Goal: Task Accomplishment & Management: Manage account settings

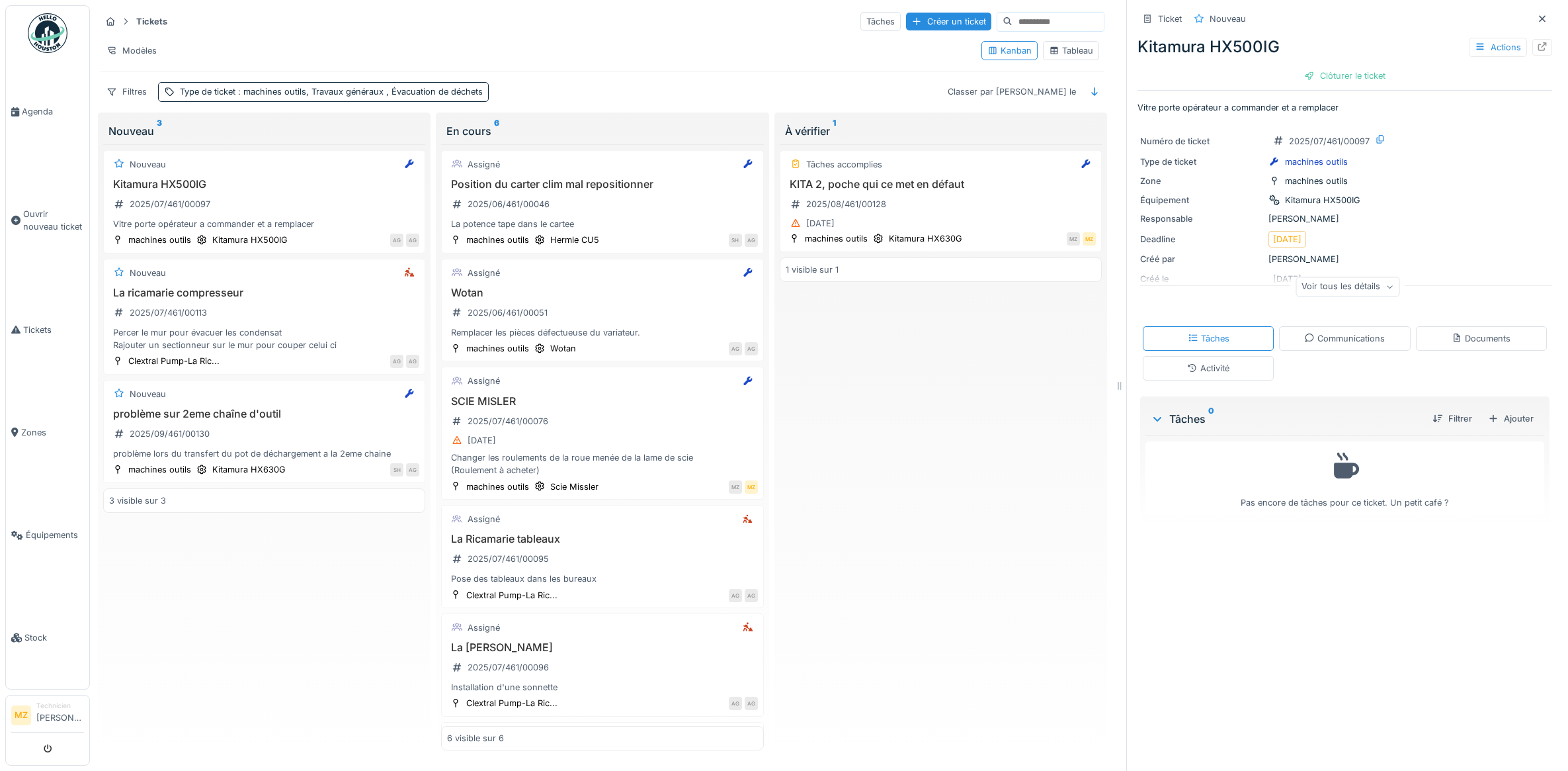
scroll to position [7, 0]
drag, startPoint x: 999, startPoint y: 501, endPoint x: 1006, endPoint y: 503, distance: 7.3
click at [1006, 503] on div "Tâches accomplies KITA 2, poche qui ce met en défaut 2025/08/461/00128 25/08/20…" at bounding box center [941, 447] width 322 height 606
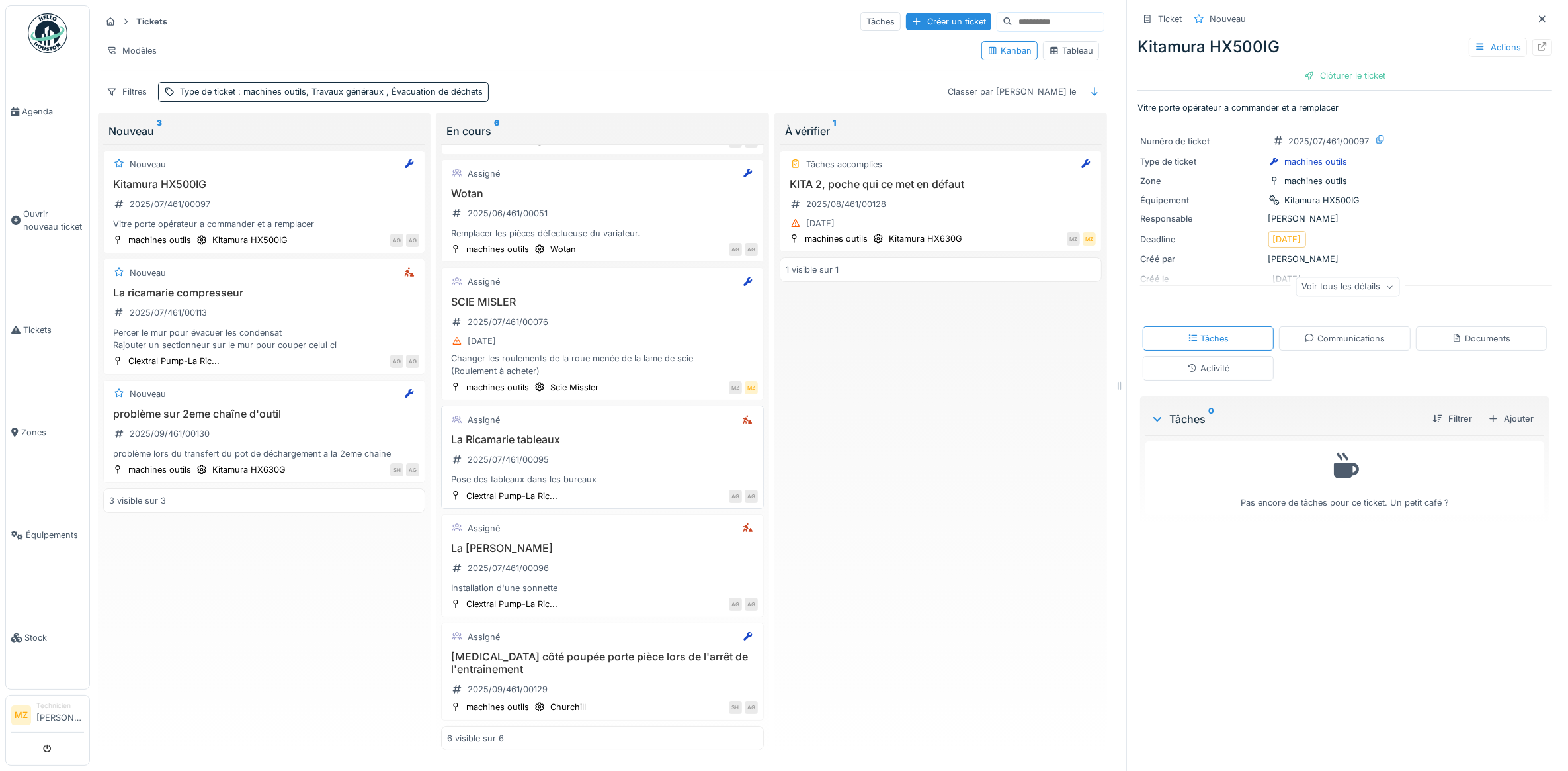
scroll to position [112, 0]
click at [663, 563] on div "La Ricamarie Sonnette 2025/07/461/00096 Installation d'une sonnette" at bounding box center [602, 568] width 310 height 53
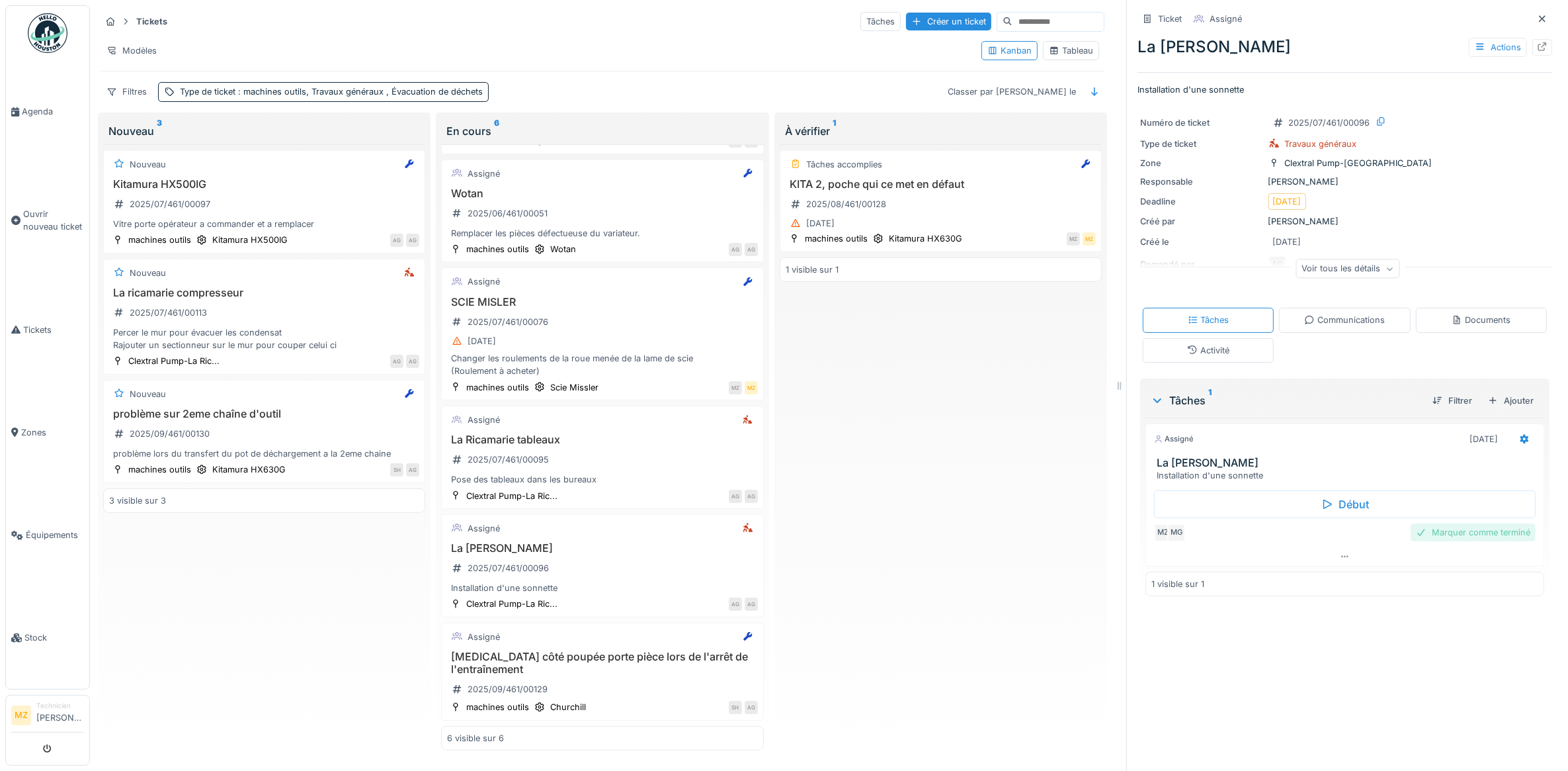
click at [1442, 533] on div "Marquer comme terminé" at bounding box center [1473, 533] width 125 height 18
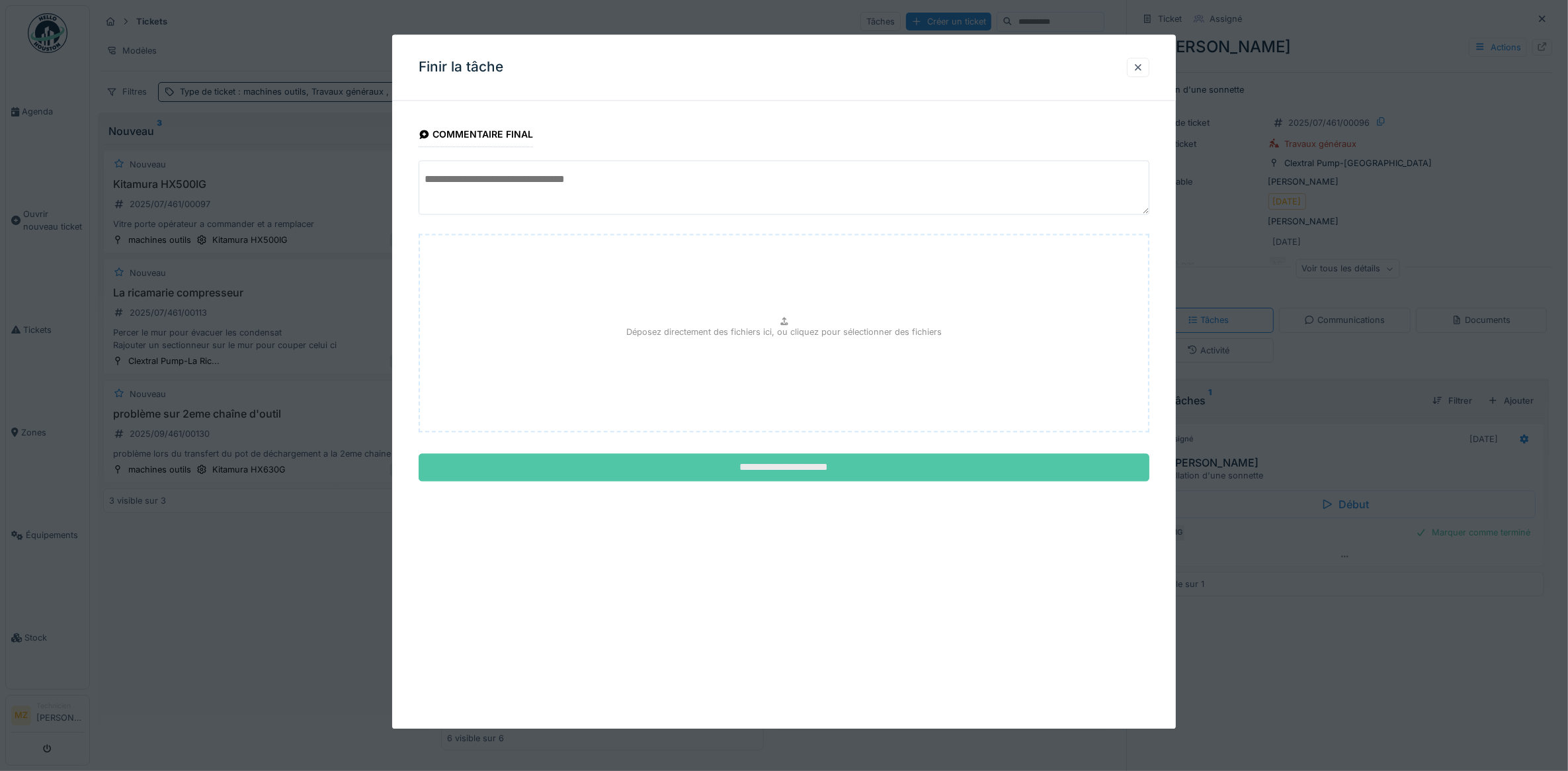
click at [885, 468] on input "**********" at bounding box center [785, 468] width 732 height 28
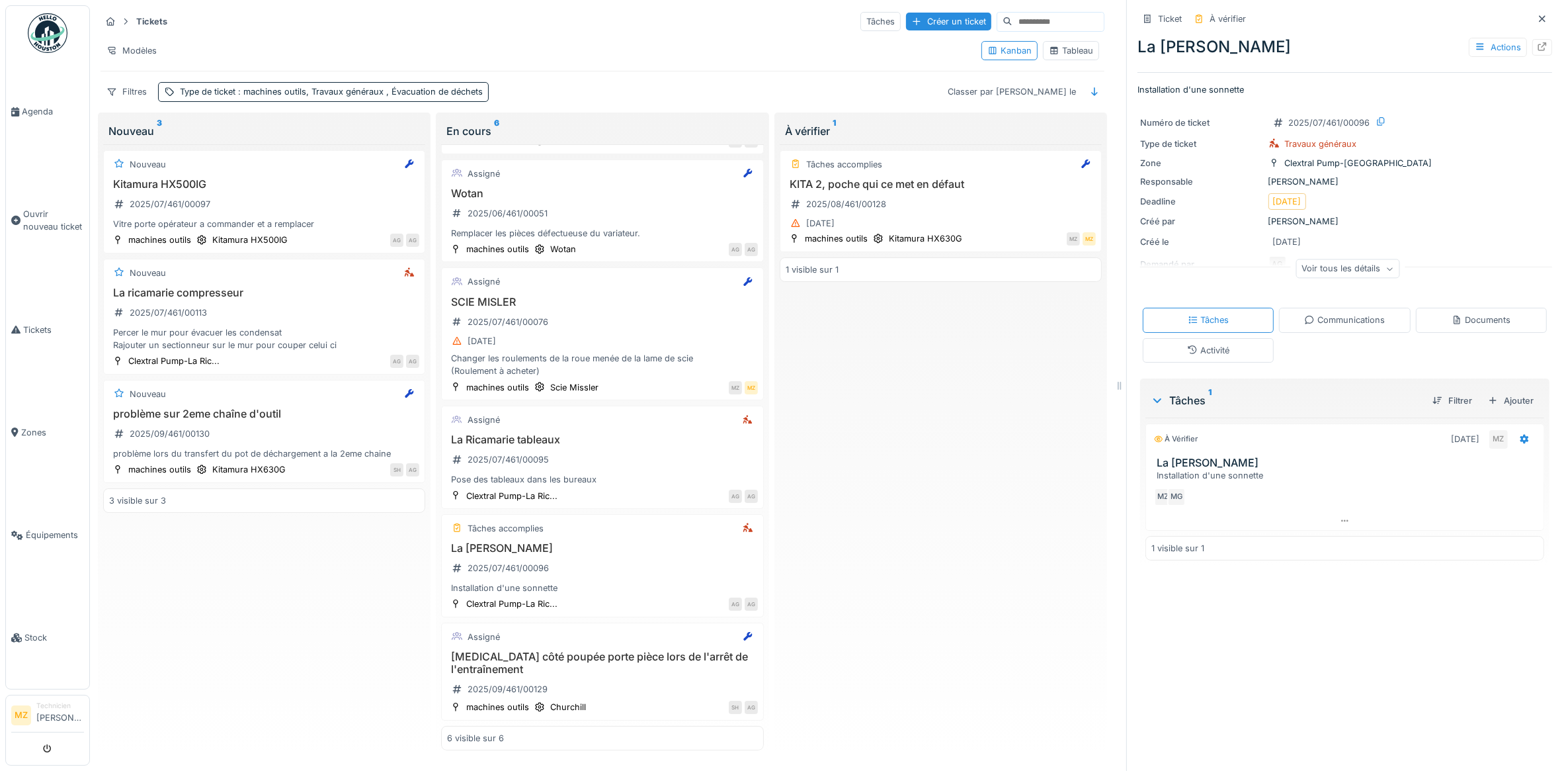
scroll to position [112, 0]
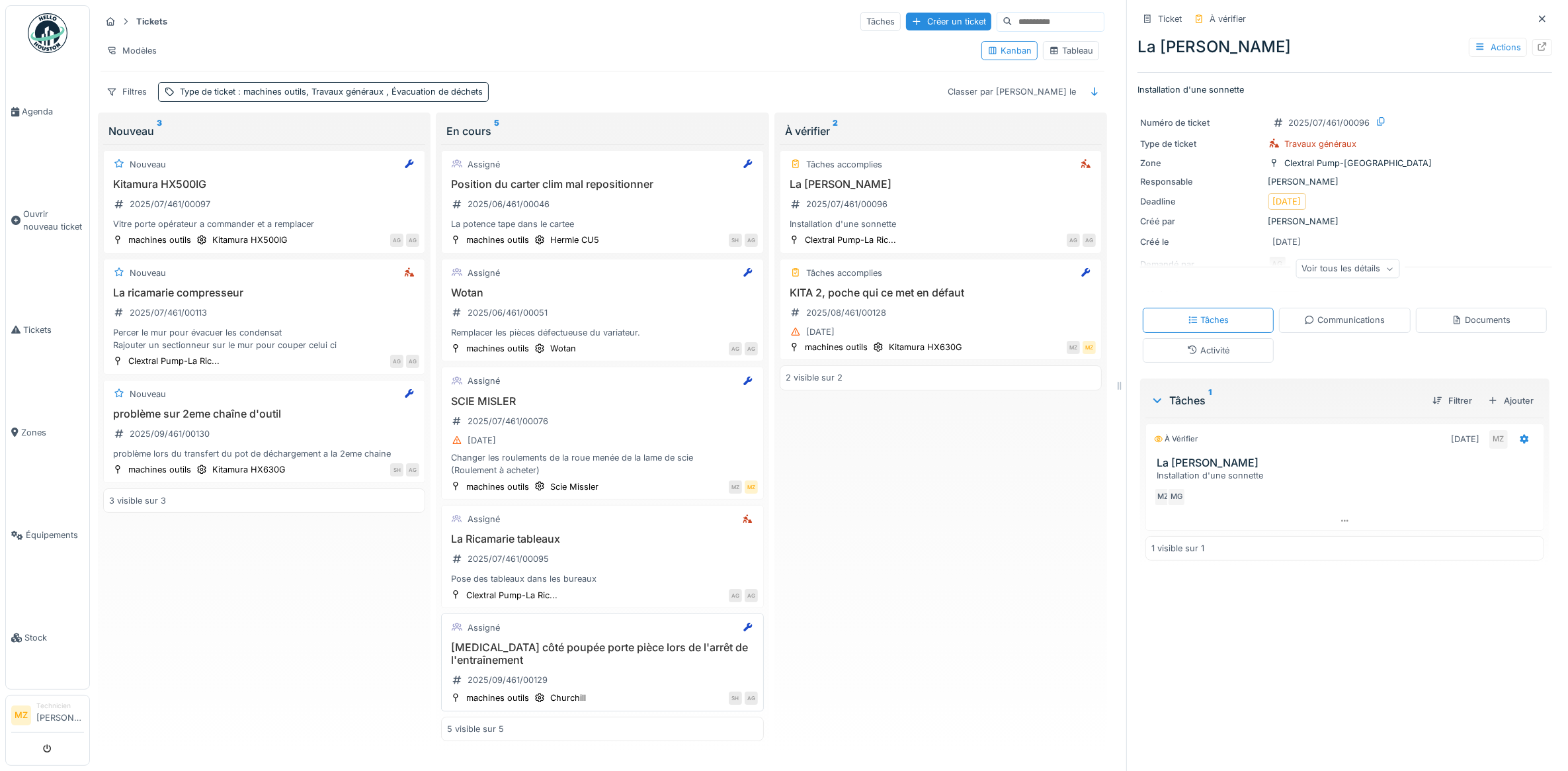
click at [627, 648] on div "Assigné [MEDICAL_DATA] côté poupée porte pièce lors de l'arrêt de l'entraînemen…" at bounding box center [602, 662] width 322 height 98
click at [670, 680] on div "Bruit côté poupée porte pièce lors de l'arrêt de l'entraînement 2025/09/461/001…" at bounding box center [602, 666] width 310 height 50
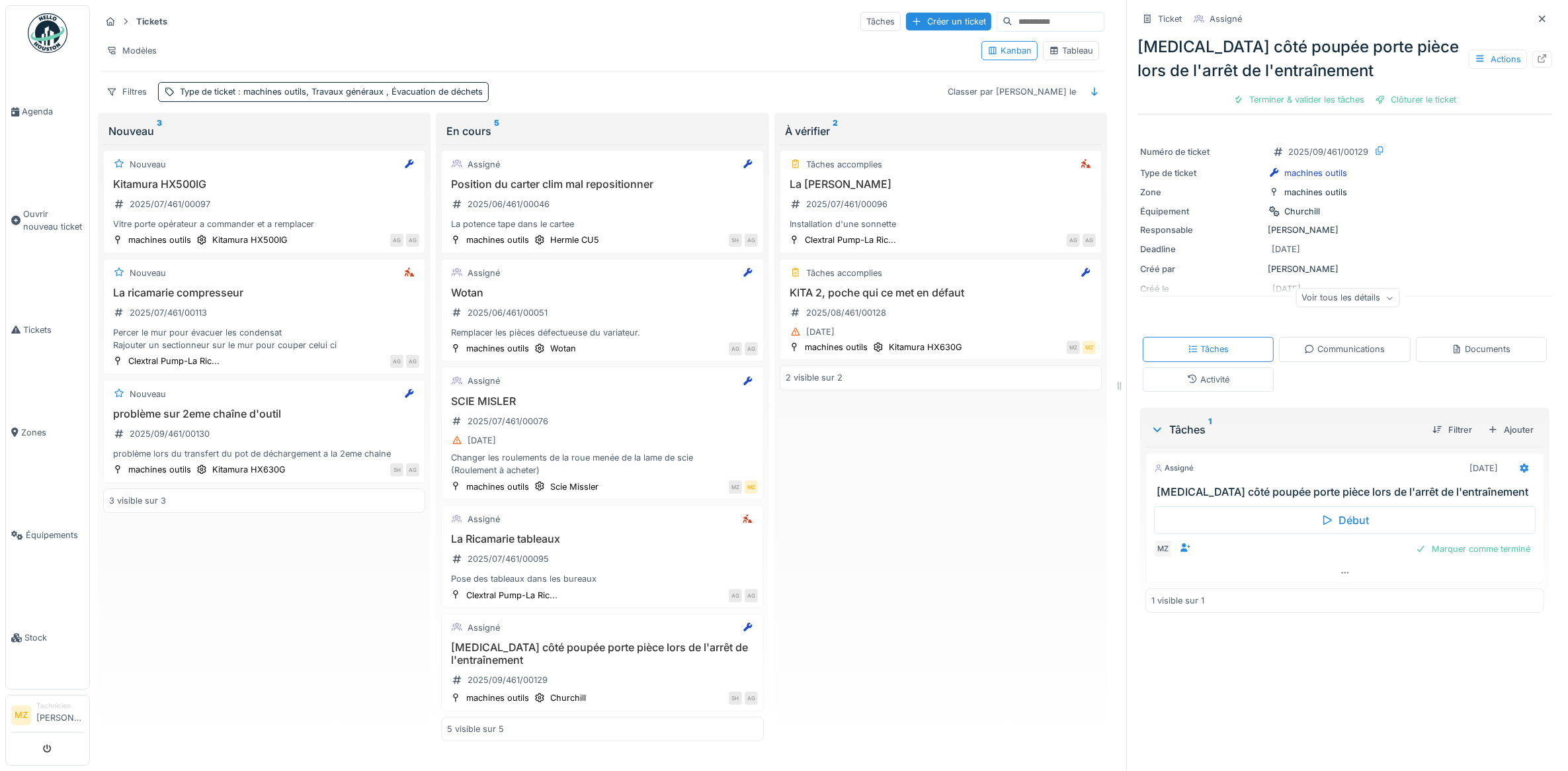
click at [1480, 561] on div "Début MZ Marquer comme terminé" at bounding box center [1345, 530] width 399 height 65
click at [1480, 558] on div "Marquer comme terminé" at bounding box center [1473, 549] width 125 height 18
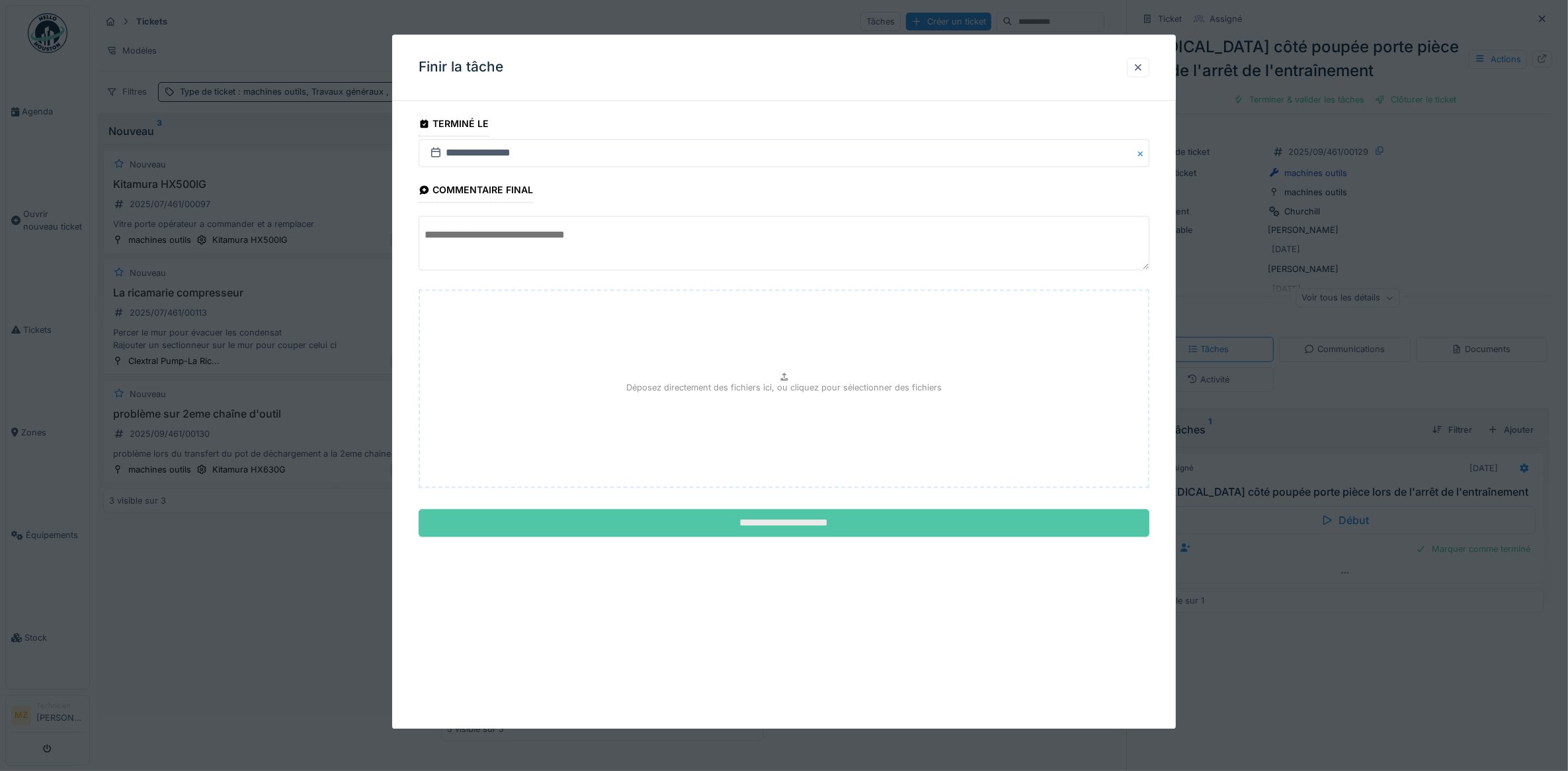
click at [915, 517] on input "**********" at bounding box center [785, 524] width 732 height 28
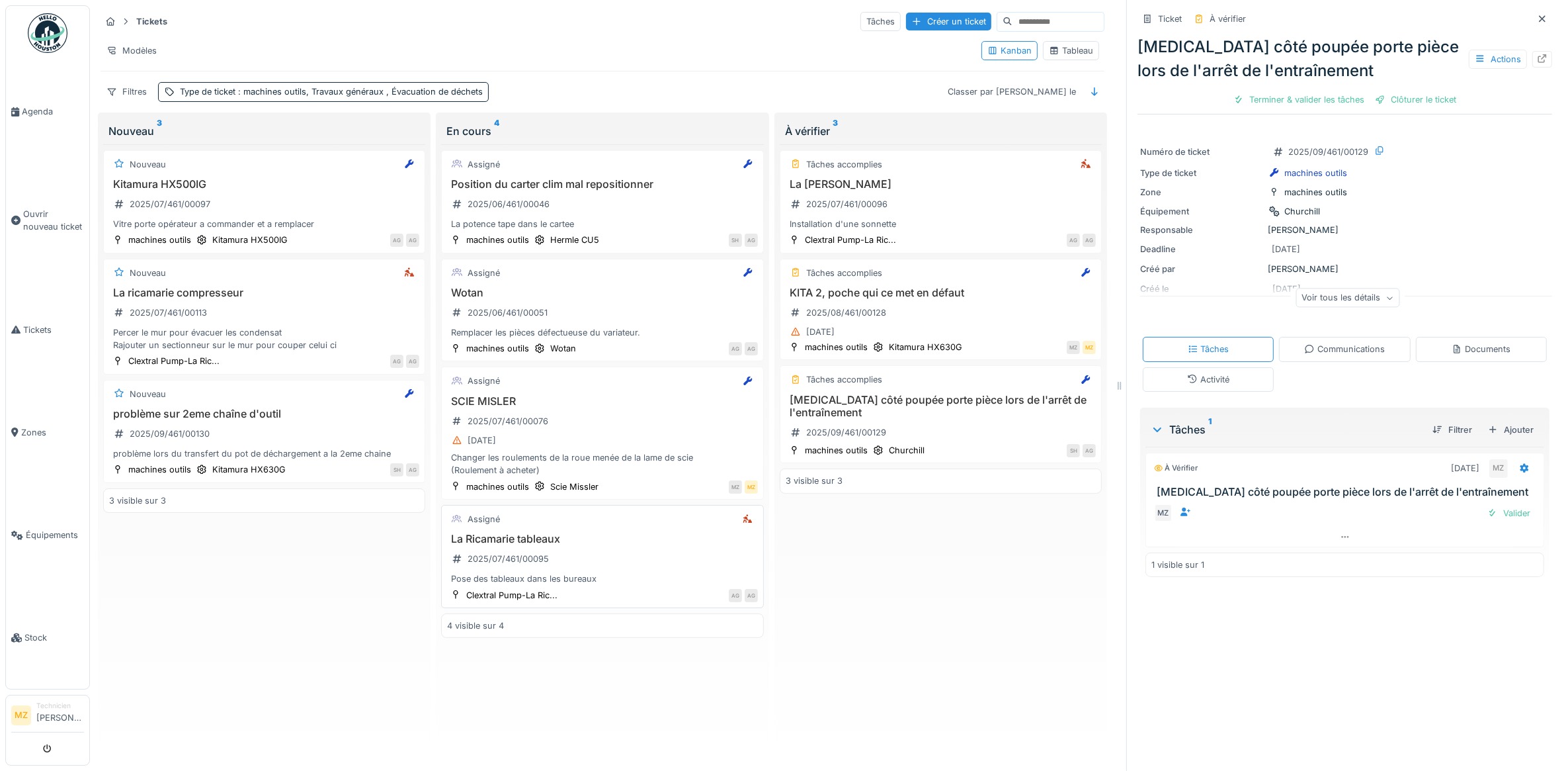
click at [609, 561] on div "La Ricamarie tableaux 2025/07/461/00095 Pose des tableaux dans les bureaux" at bounding box center [602, 559] width 310 height 53
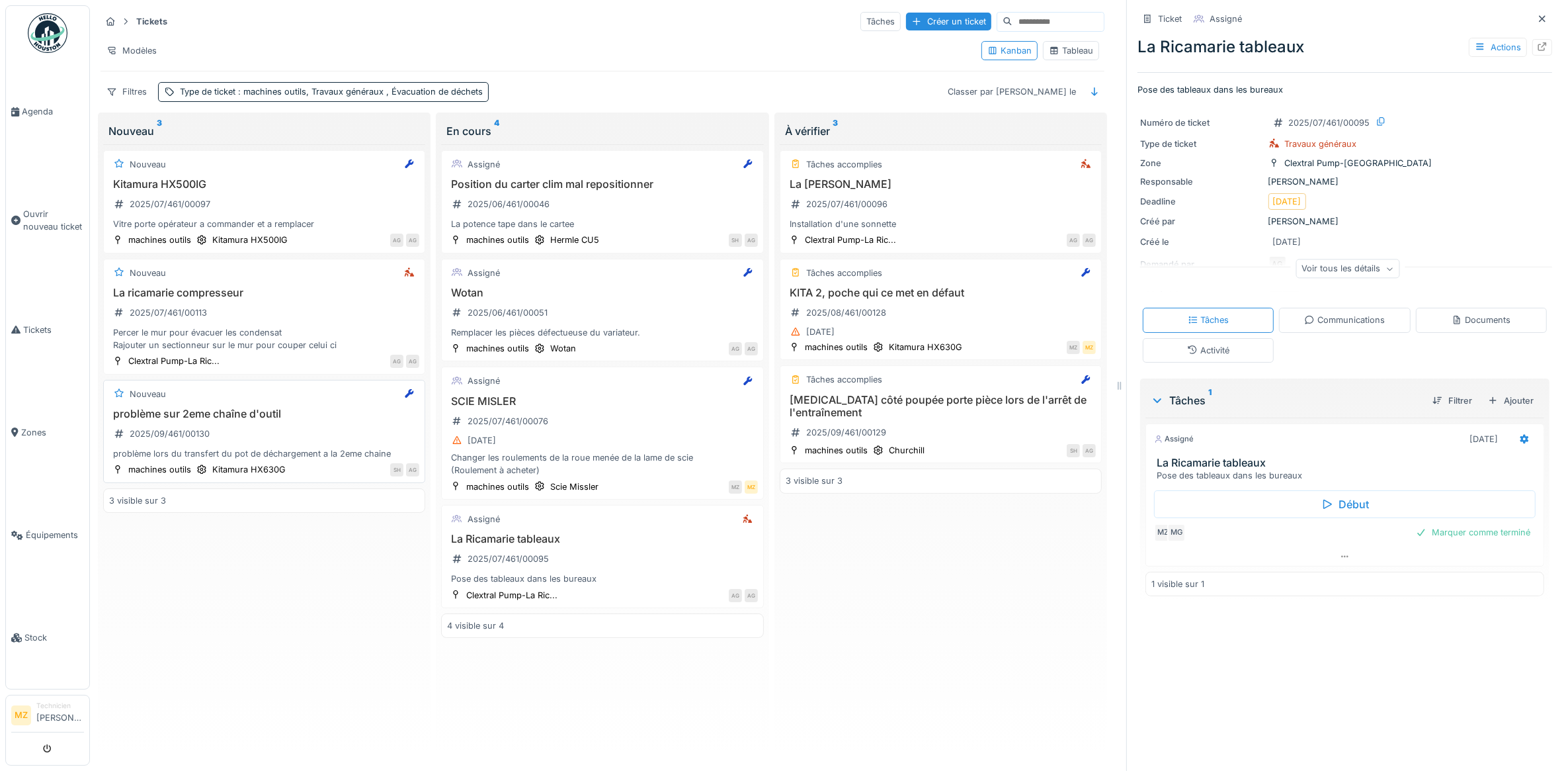
click at [324, 457] on div "problème lors du transfert du pot de déchargement a la 2eme chaine" at bounding box center [264, 454] width 310 height 13
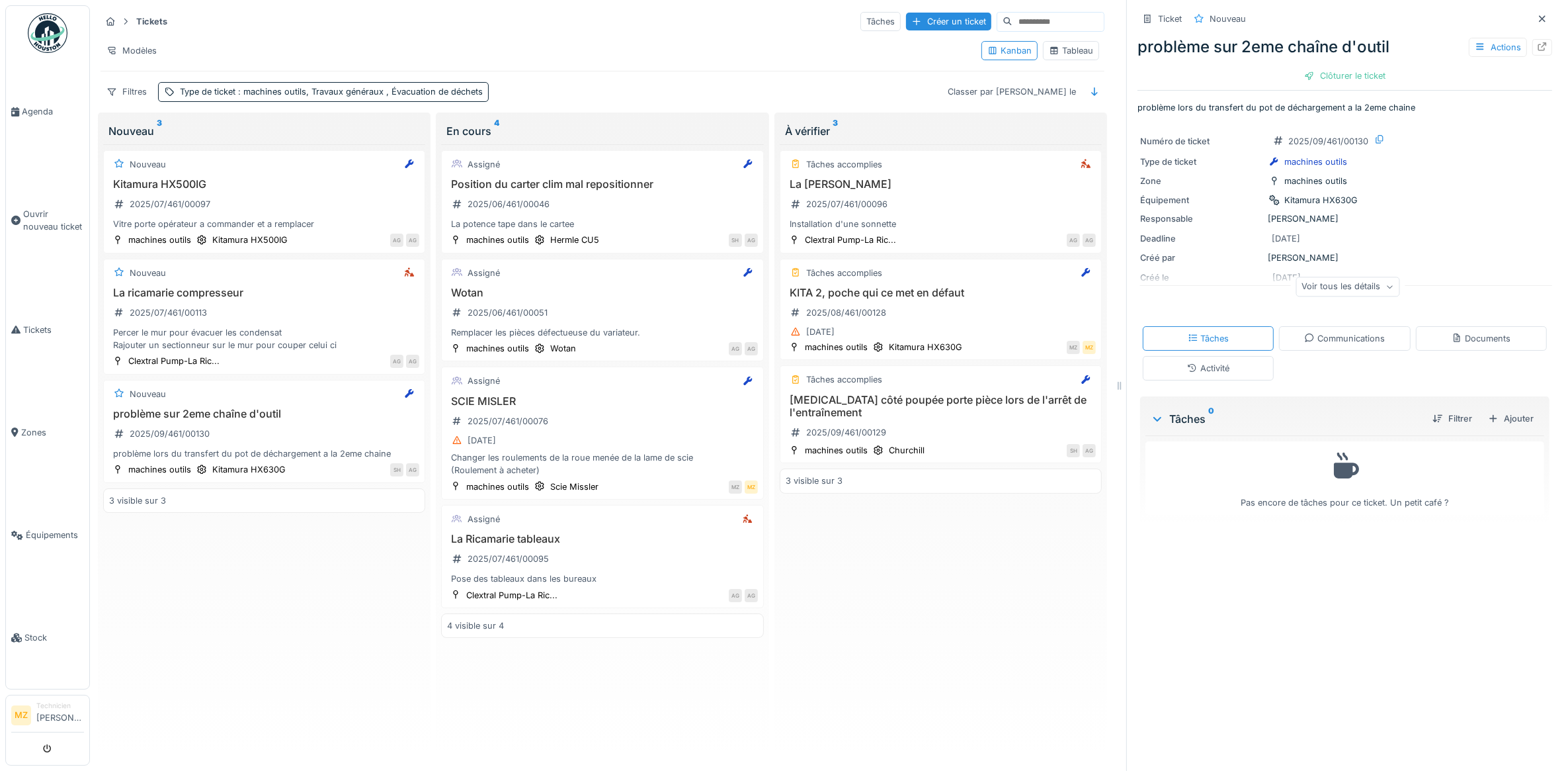
click at [1333, 344] on div "Communications" at bounding box center [1345, 338] width 81 height 13
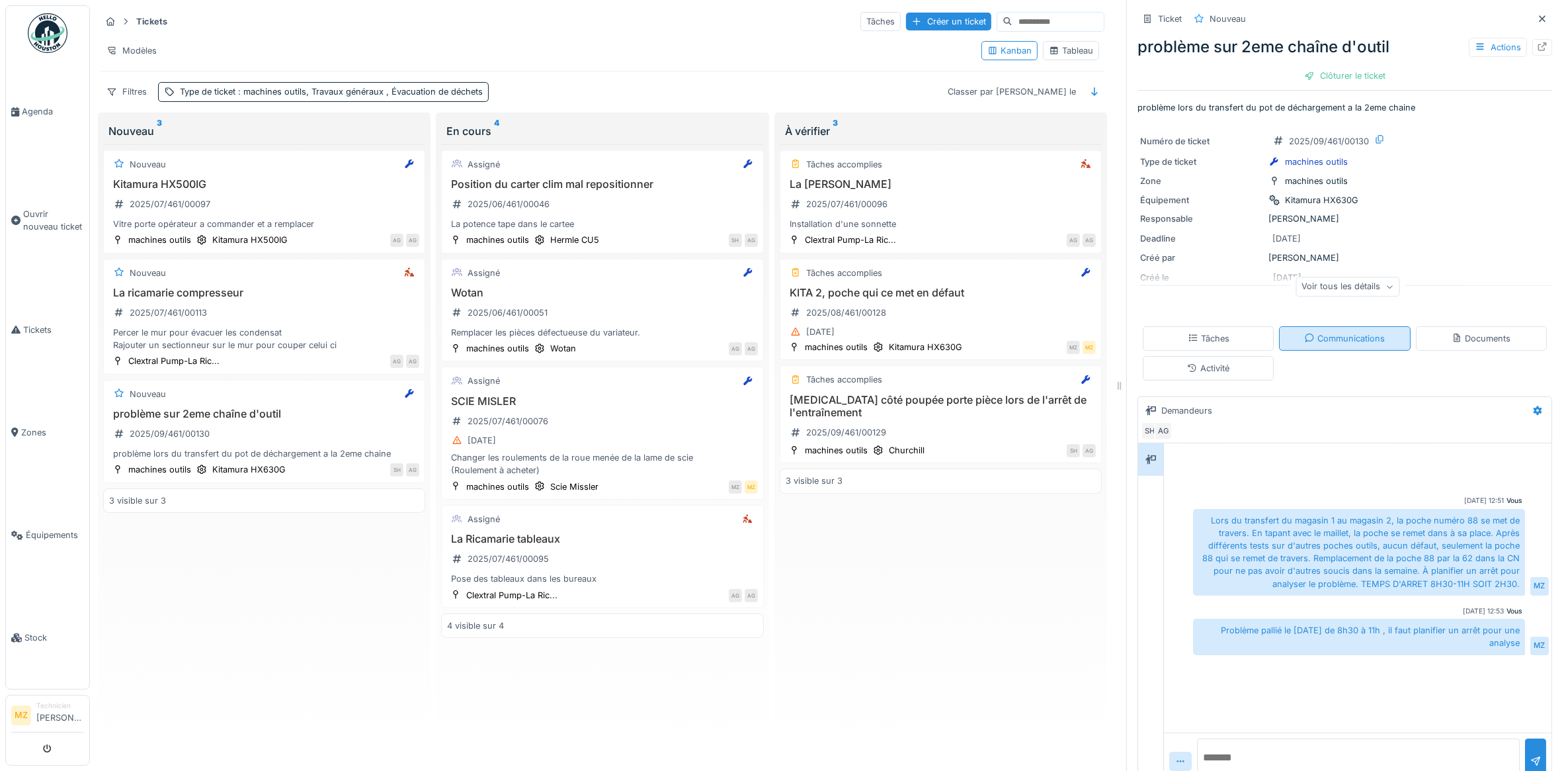
scroll to position [12, 0]
click at [293, 190] on div "Kitamura HX500IG 2025/07/461/00097 Vitre porte opérateur a commander et a rempl…" at bounding box center [264, 204] width 310 height 53
